Goal: Task Accomplishment & Management: Manage account settings

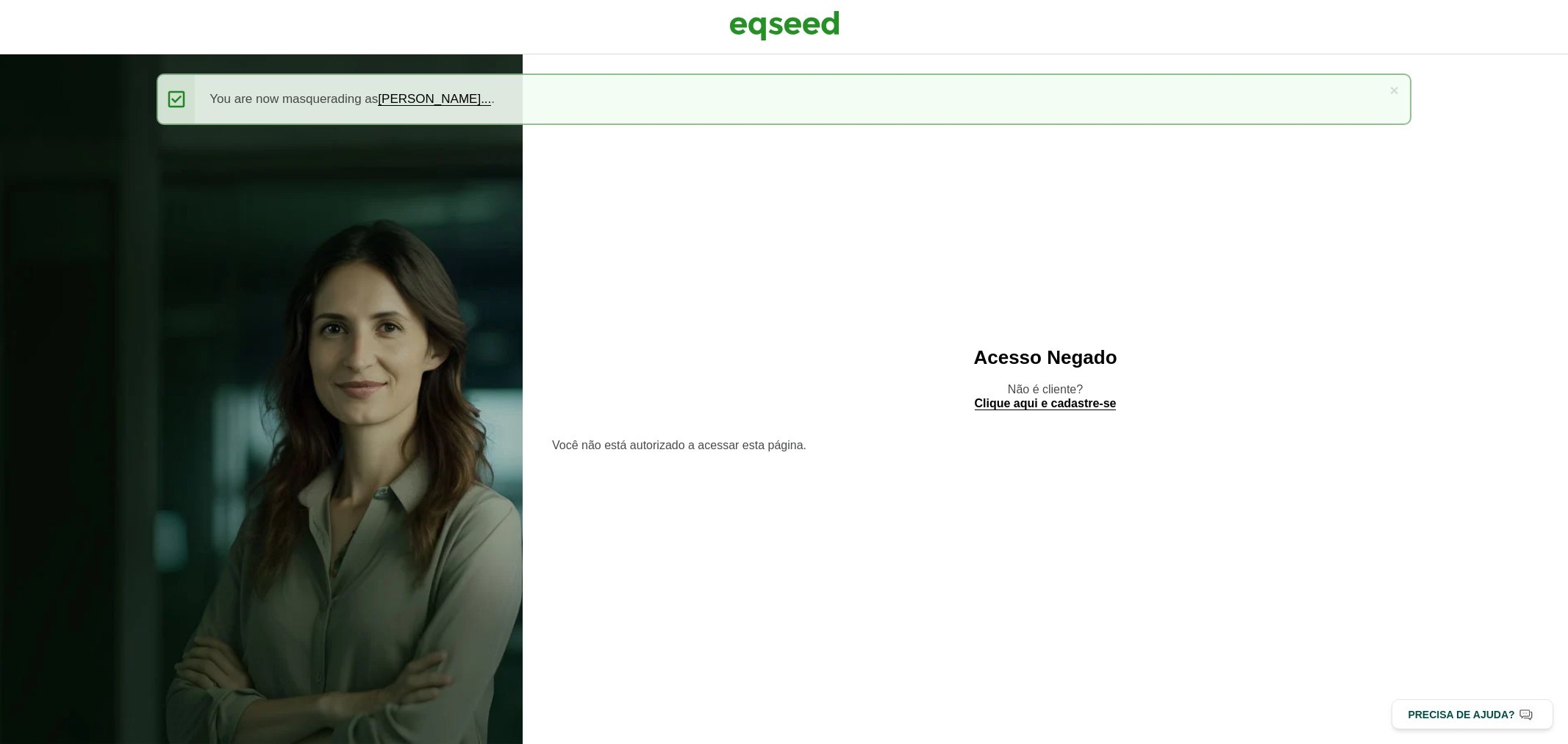
click at [741, 30] on img at bounding box center [784, 25] width 110 height 37
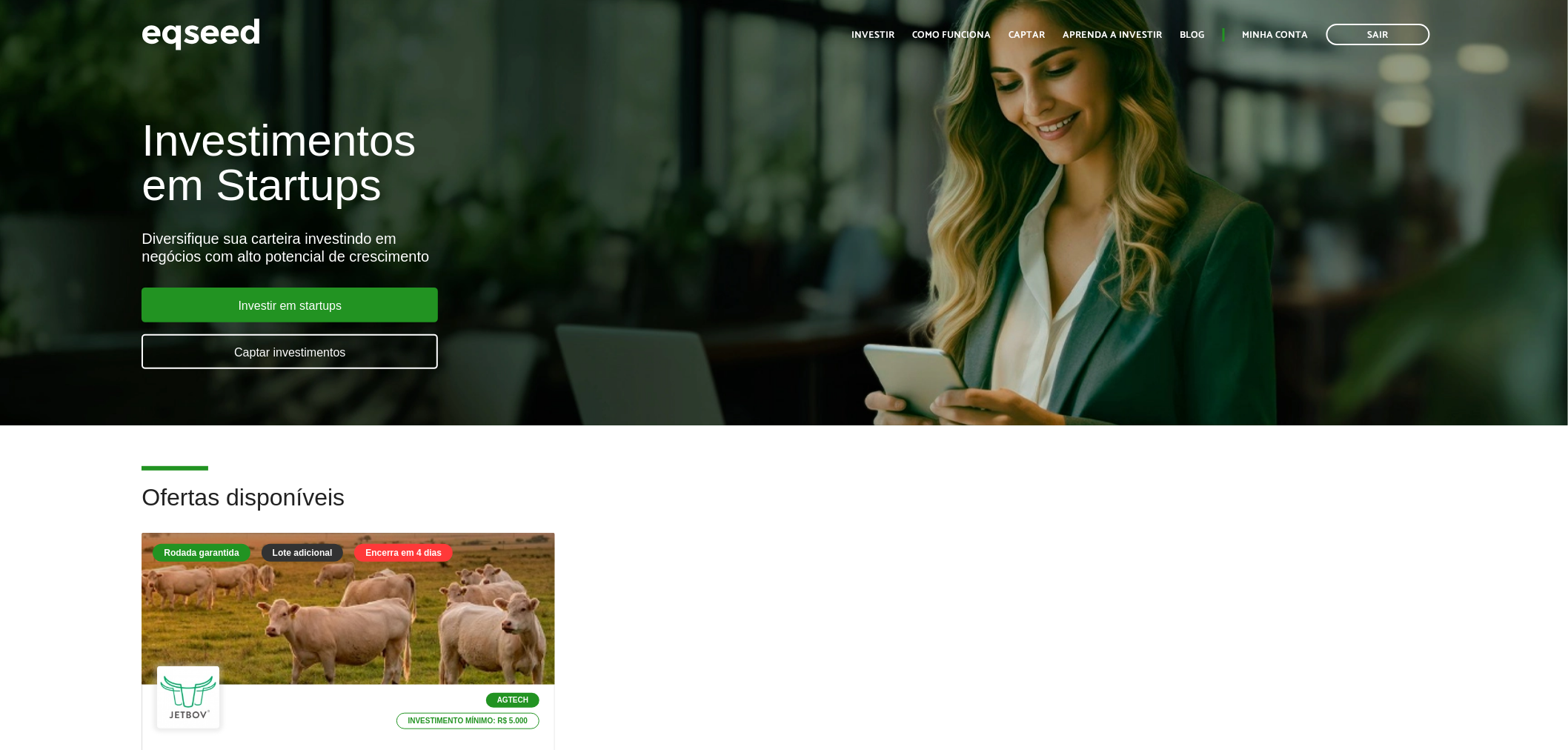
click at [1298, 38] on link "Minha conta" at bounding box center [1275, 35] width 66 height 10
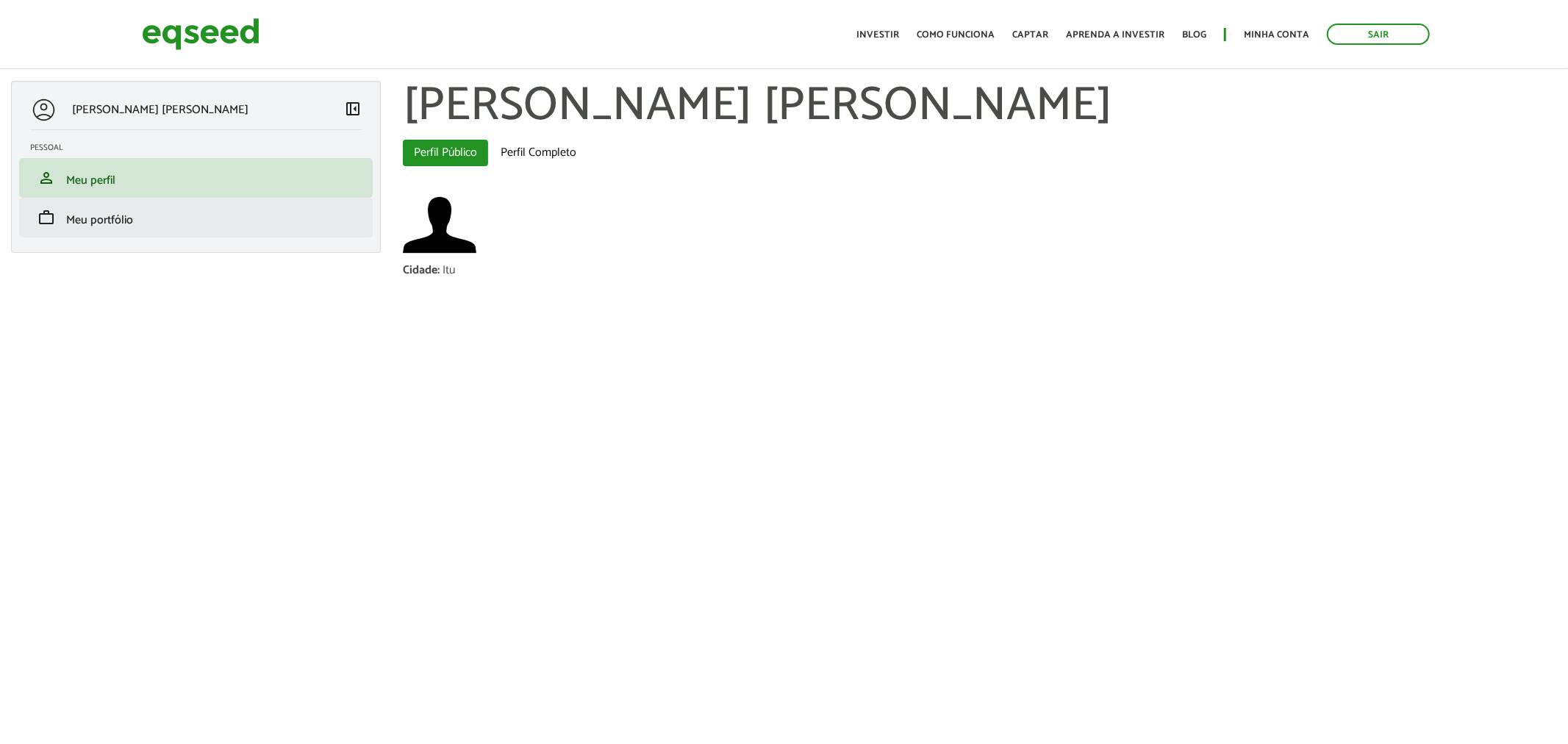
click at [241, 204] on li "work Meu portfólio" at bounding box center [196, 218] width 353 height 39
click at [251, 211] on link "work Meu portfólio" at bounding box center [196, 218] width 331 height 17
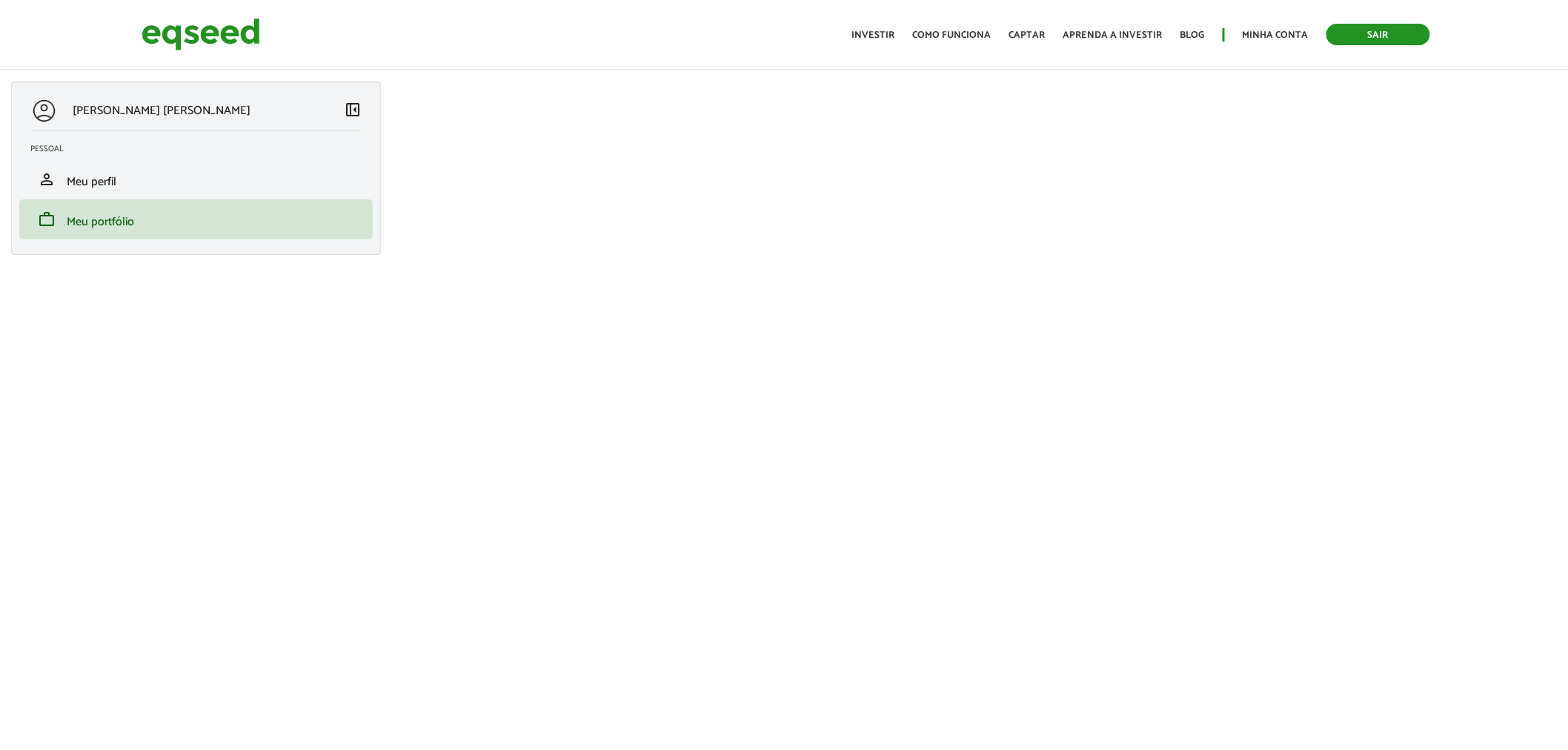
click at [1353, 28] on link "Sair" at bounding box center [1378, 34] width 103 height 21
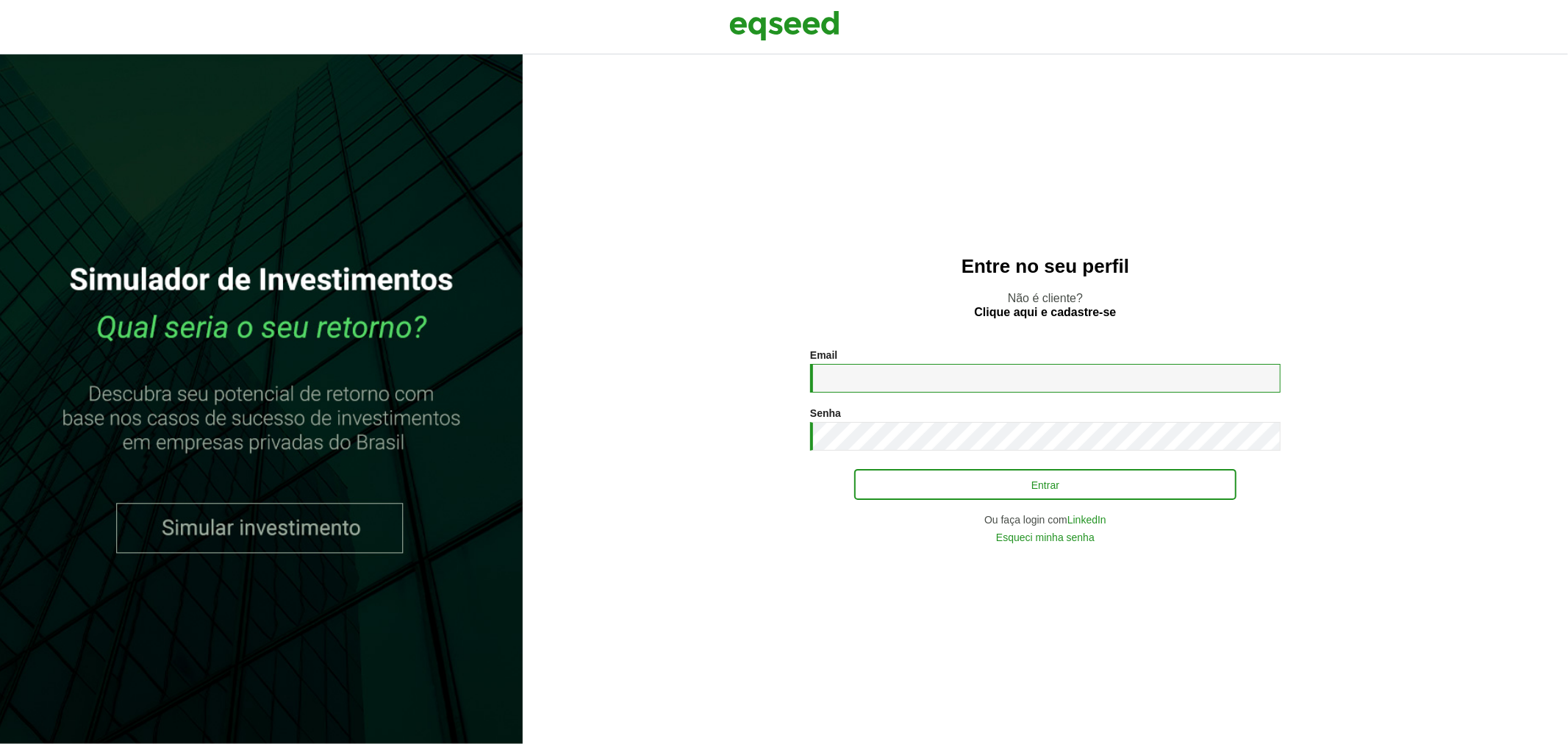
type input "**********"
click at [878, 490] on button "Entrar" at bounding box center [1045, 484] width 383 height 28
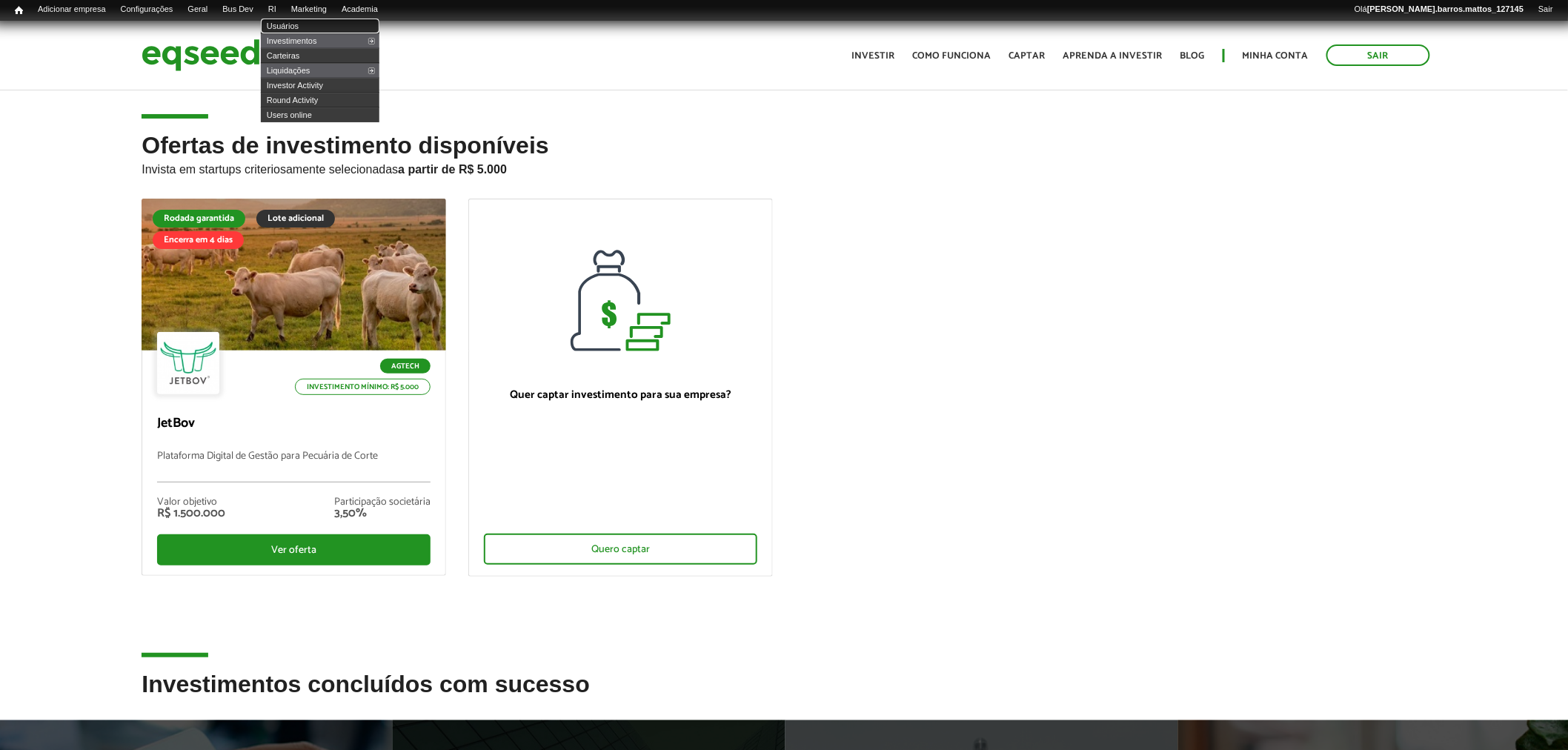
click at [293, 27] on link "Usuários" at bounding box center [320, 25] width 118 height 15
